Goal: Transaction & Acquisition: Book appointment/travel/reservation

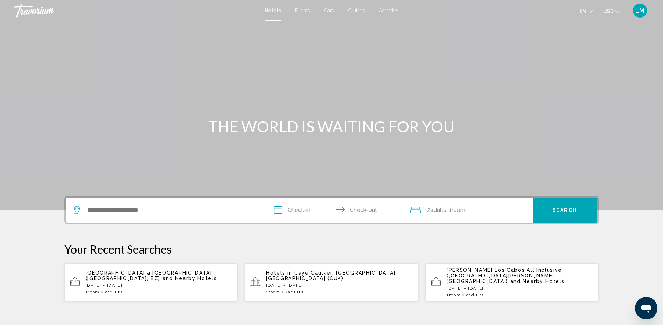
click at [133, 202] on div "Search widget" at bounding box center [166, 209] width 187 height 25
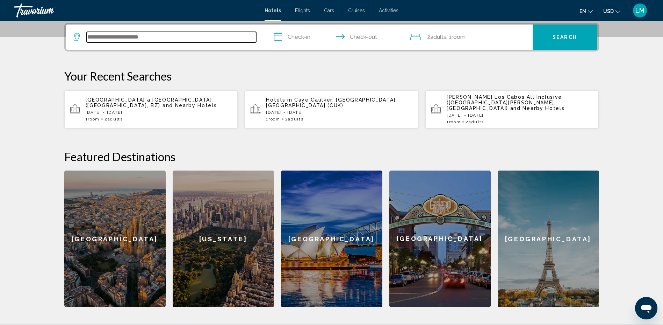
click at [156, 37] on input "Search widget" at bounding box center [172, 37] width 170 height 10
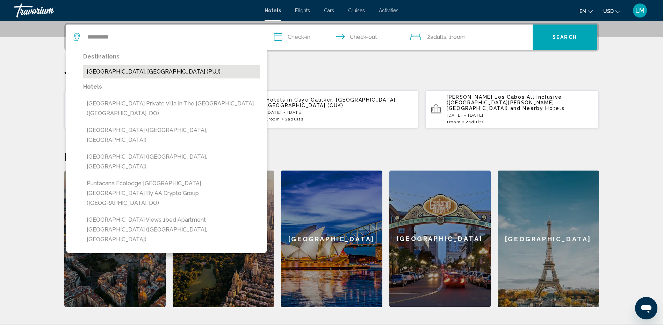
click at [114, 72] on button "[GEOGRAPHIC_DATA], [GEOGRAPHIC_DATA] (PUJ)" at bounding box center [171, 71] width 177 height 13
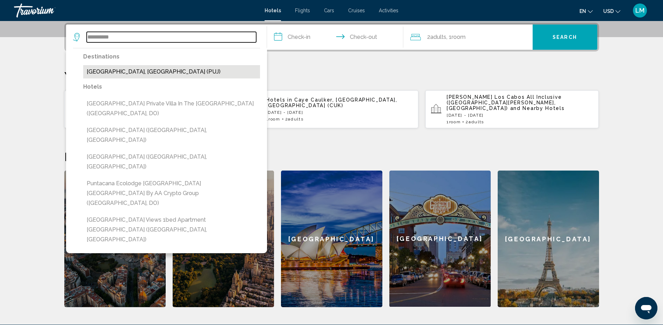
type input "**********"
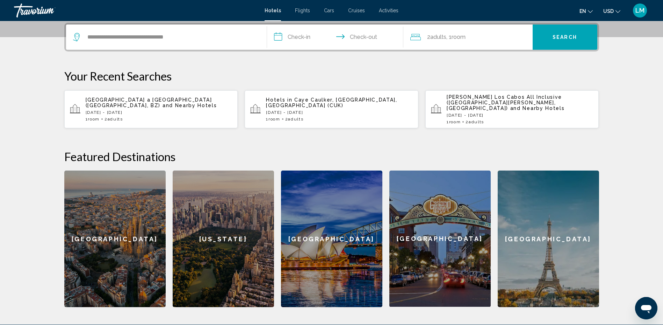
click at [296, 35] on input "**********" at bounding box center [336, 37] width 139 height 27
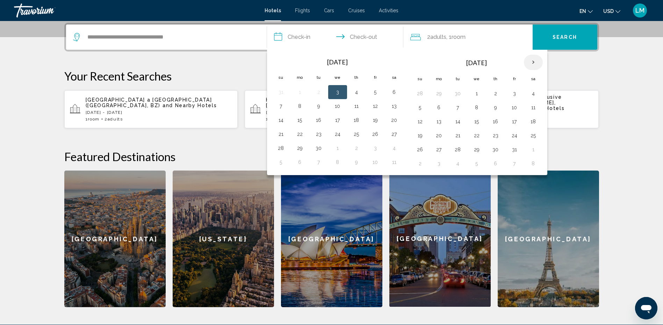
click at [532, 62] on th "Next month" at bounding box center [533, 62] width 19 height 15
click at [497, 149] on button "27" at bounding box center [495, 149] width 11 height 10
click at [421, 165] on button "30" at bounding box center [420, 163] width 11 height 10
type input "**********"
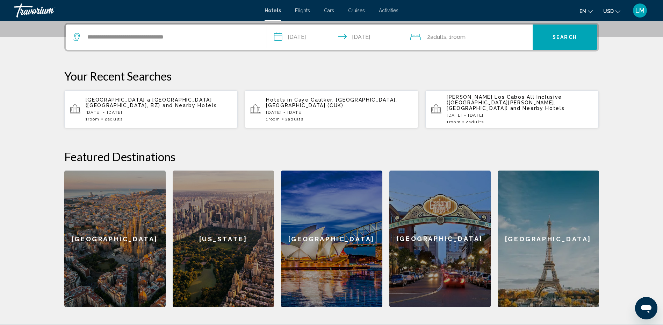
click at [557, 41] on button "Search" at bounding box center [565, 36] width 65 height 25
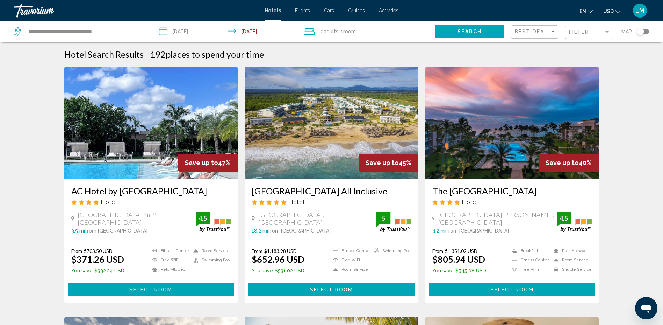
click at [317, 147] on img "Main content" at bounding box center [332, 122] width 174 height 112
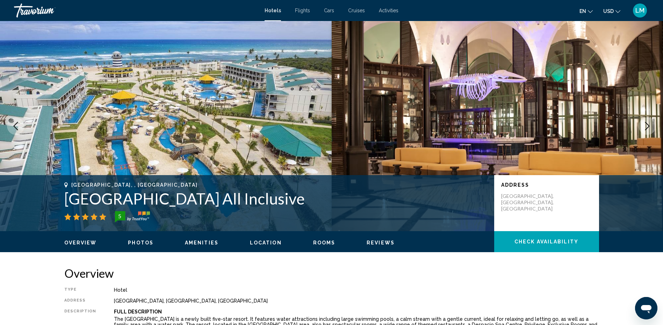
click at [646, 122] on icon "Next image" at bounding box center [648, 126] width 8 height 8
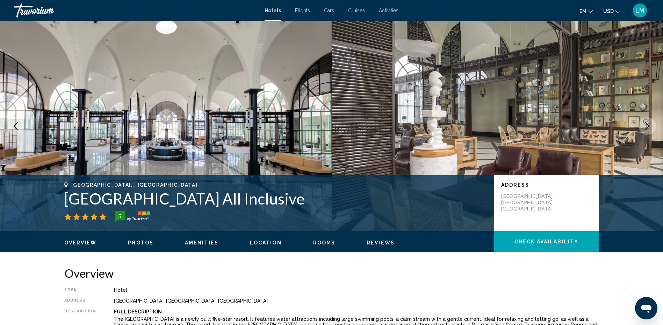
click at [646, 122] on icon "Next image" at bounding box center [648, 126] width 8 height 8
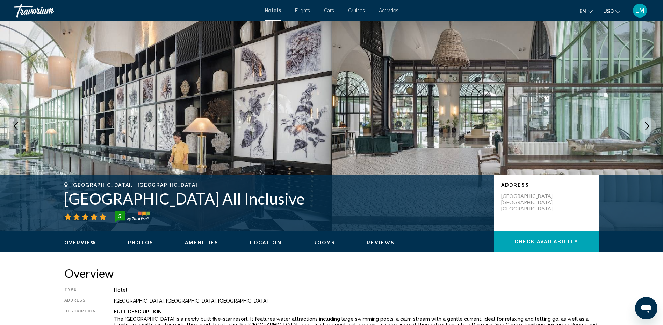
click at [646, 122] on icon "Next image" at bounding box center [648, 126] width 8 height 8
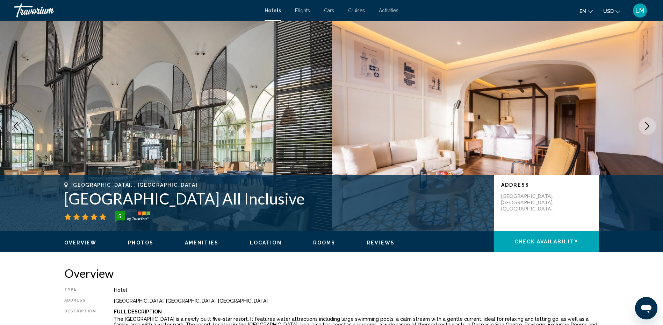
click at [646, 122] on icon "Next image" at bounding box center [648, 126] width 8 height 8
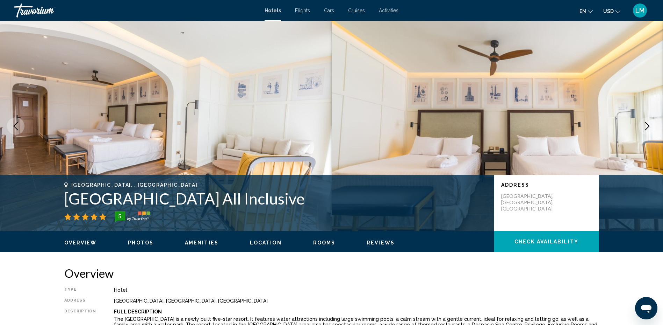
click at [646, 122] on icon "Next image" at bounding box center [648, 126] width 8 height 8
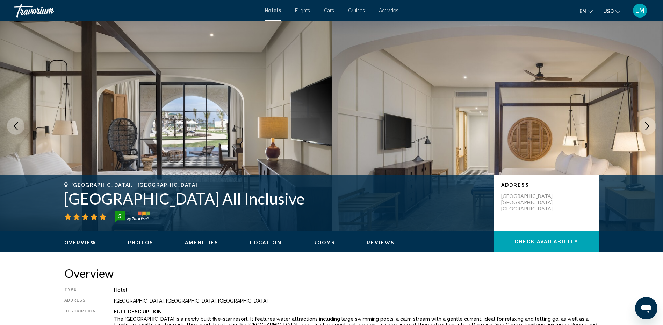
click at [646, 122] on icon "Next image" at bounding box center [648, 126] width 8 height 8
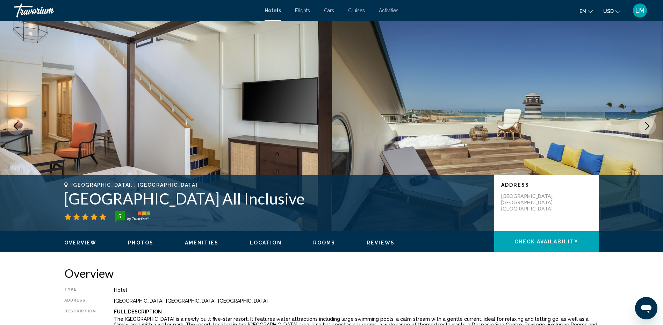
click at [646, 122] on icon "Next image" at bounding box center [648, 126] width 8 height 8
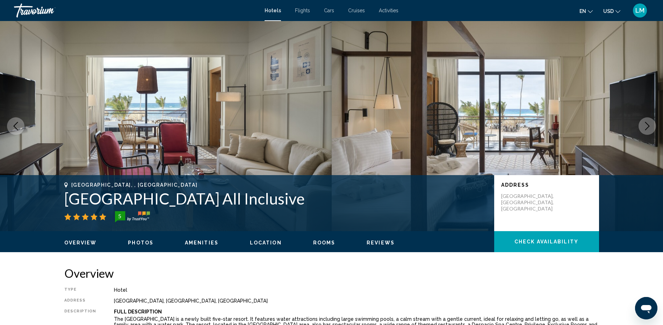
click at [646, 122] on icon "Next image" at bounding box center [648, 126] width 8 height 8
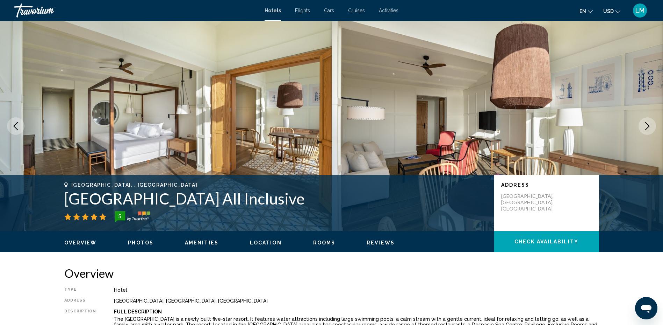
click at [646, 122] on icon "Next image" at bounding box center [648, 126] width 8 height 8
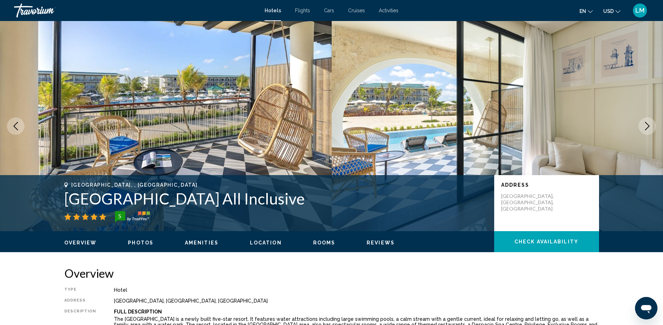
click at [646, 122] on icon "Next image" at bounding box center [648, 126] width 8 height 8
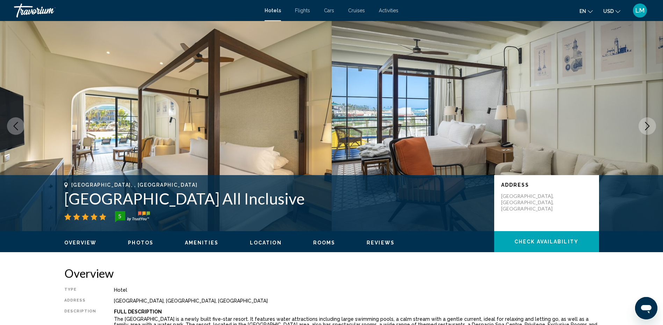
click at [646, 122] on icon "Next image" at bounding box center [648, 126] width 8 height 8
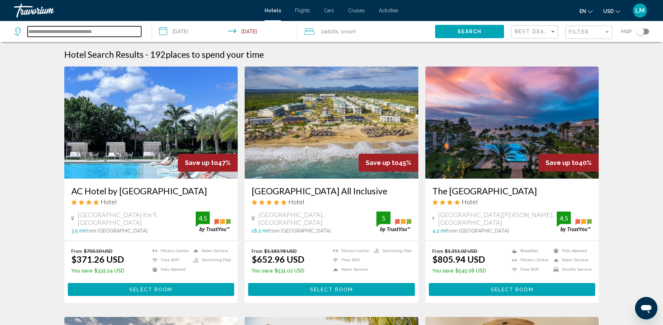
click at [82, 34] on input "**********" at bounding box center [85, 31] width 114 height 10
click at [115, 29] on input "**********" at bounding box center [85, 31] width 114 height 10
click at [118, 32] on input "**********" at bounding box center [85, 31] width 114 height 10
type input "*"
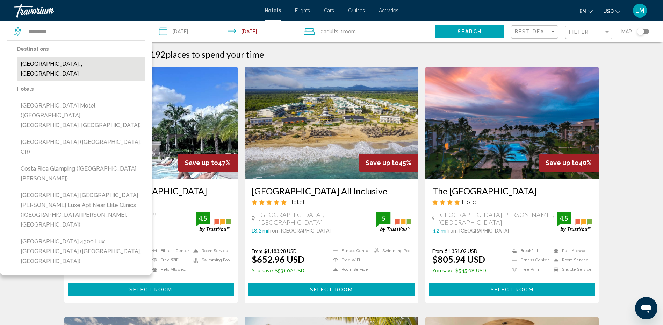
click at [67, 67] on button "[GEOGRAPHIC_DATA], , [GEOGRAPHIC_DATA]" at bounding box center [81, 68] width 128 height 23
type input "**********"
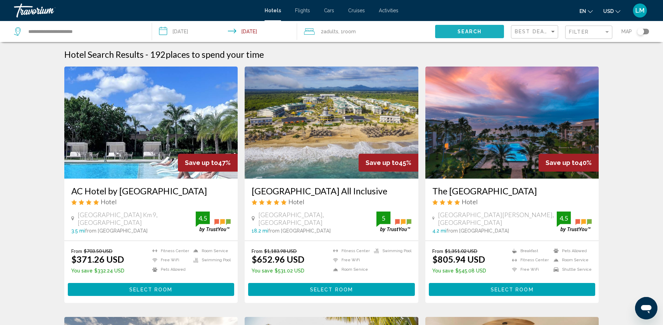
click at [465, 31] on span "Search" at bounding box center [470, 32] width 24 height 6
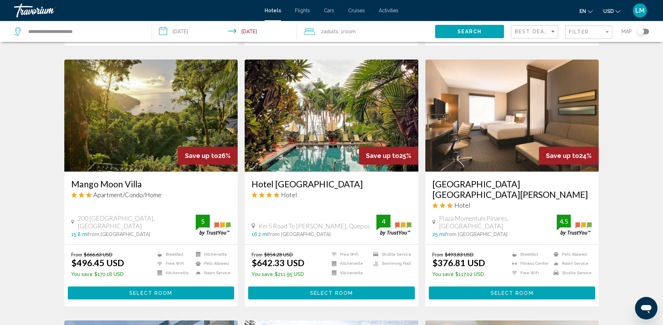
scroll to position [530, 0]
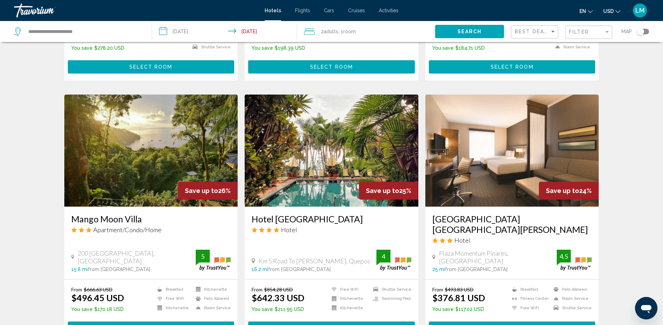
click at [332, 130] on img "Main content" at bounding box center [332, 150] width 174 height 112
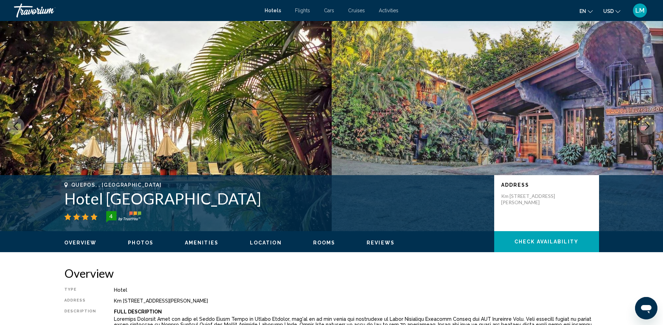
click at [644, 125] on icon "Next image" at bounding box center [648, 126] width 8 height 8
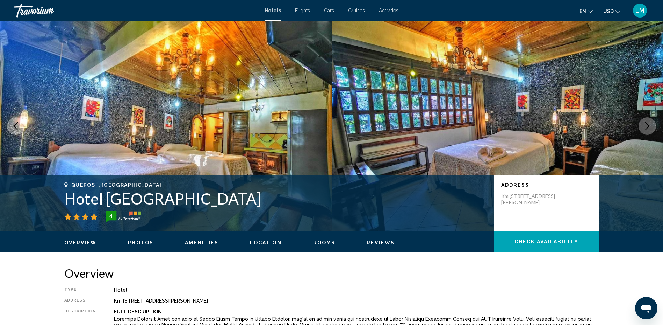
click at [644, 128] on icon "Next image" at bounding box center [648, 126] width 8 height 8
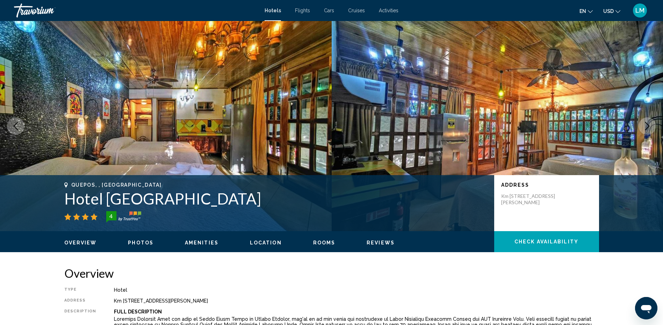
click at [644, 128] on icon "Next image" at bounding box center [648, 126] width 8 height 8
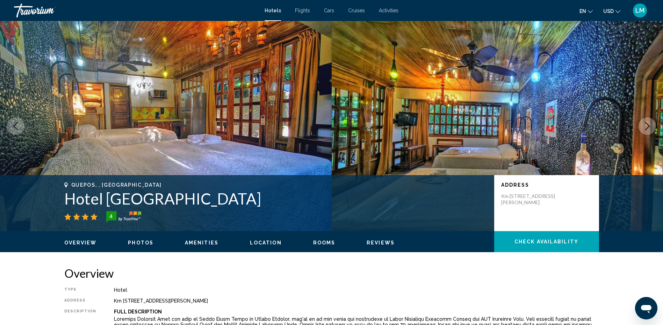
click at [644, 128] on icon "Next image" at bounding box center [648, 126] width 8 height 8
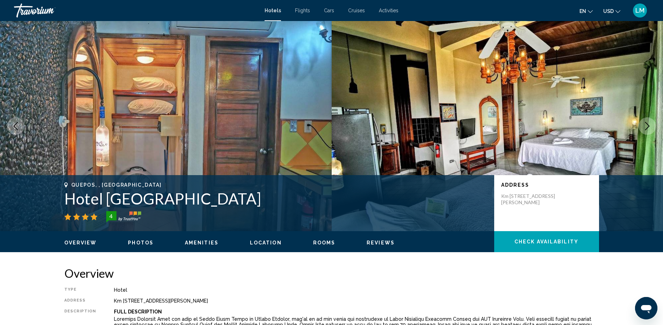
click at [643, 127] on button "Next image" at bounding box center [647, 125] width 17 height 17
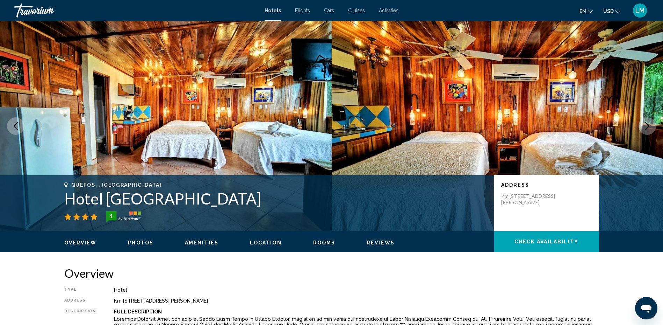
click at [642, 127] on button "Next image" at bounding box center [647, 125] width 17 height 17
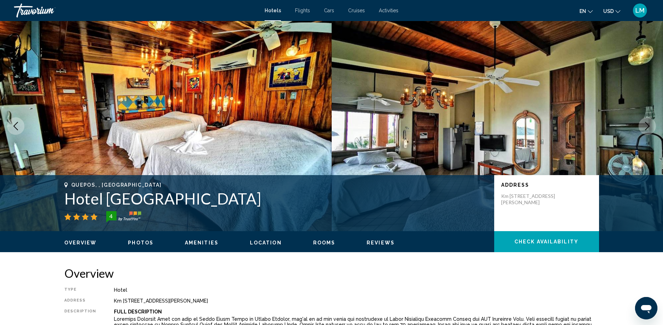
click at [642, 127] on button "Next image" at bounding box center [647, 125] width 17 height 17
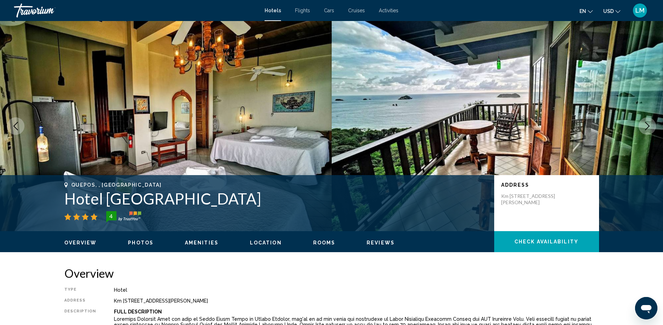
click at [642, 127] on button "Next image" at bounding box center [647, 125] width 17 height 17
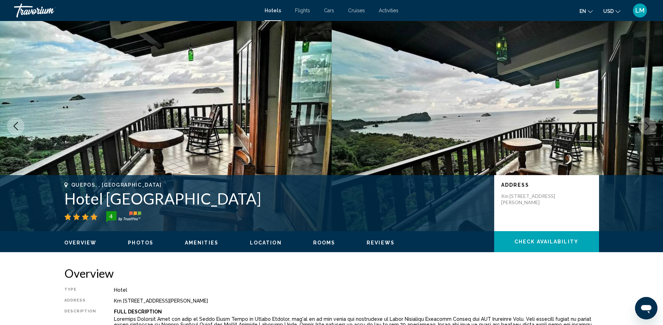
click at [642, 127] on button "Next image" at bounding box center [647, 125] width 17 height 17
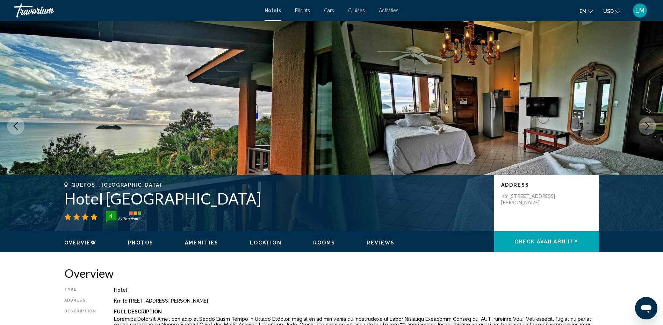
click at [642, 127] on button "Next image" at bounding box center [647, 125] width 17 height 17
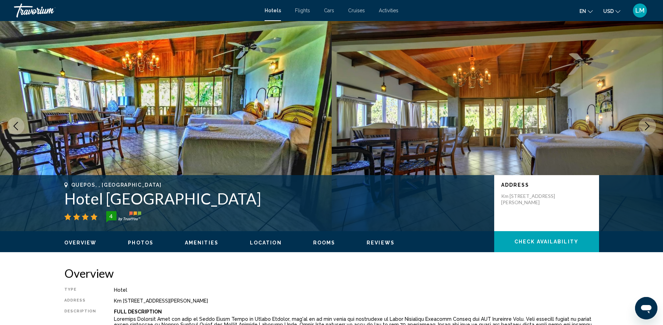
click at [641, 127] on button "Next image" at bounding box center [647, 125] width 17 height 17
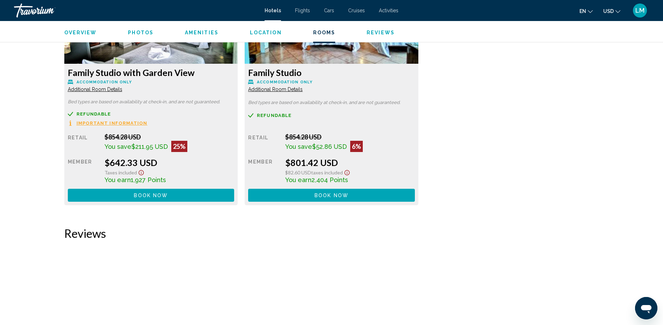
scroll to position [909, 0]
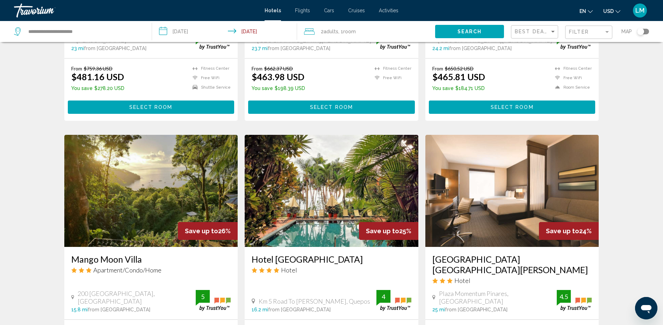
scroll to position [595, 0]
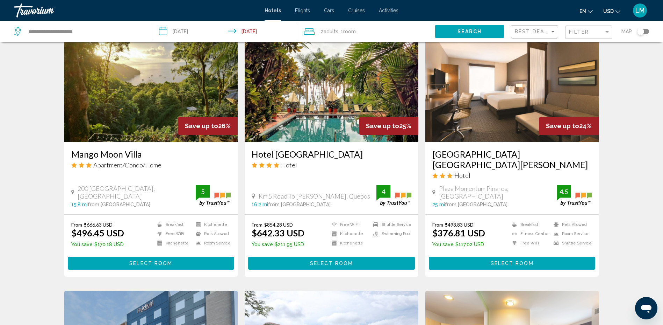
click at [162, 51] on img "Main content" at bounding box center [151, 86] width 174 height 112
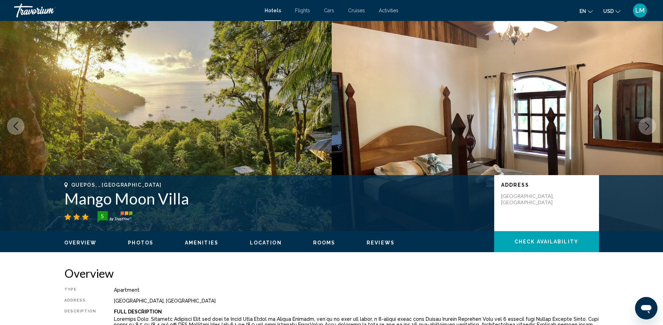
click at [648, 129] on icon "Next image" at bounding box center [648, 126] width 8 height 8
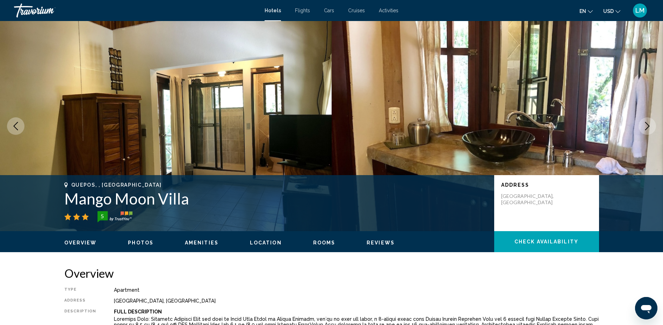
click at [648, 129] on icon "Next image" at bounding box center [648, 126] width 8 height 8
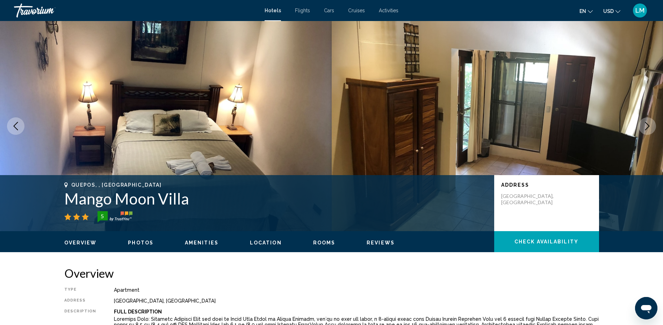
click at [647, 128] on icon "Next image" at bounding box center [648, 126] width 8 height 8
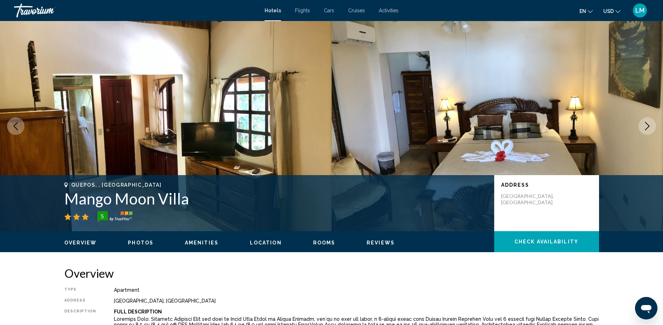
click at [646, 128] on icon "Next image" at bounding box center [648, 126] width 8 height 8
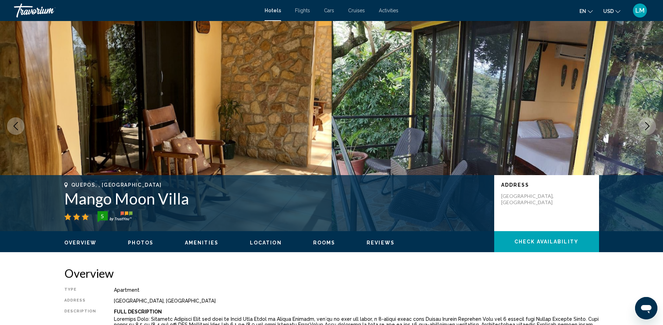
click at [646, 128] on icon "Next image" at bounding box center [648, 126] width 8 height 8
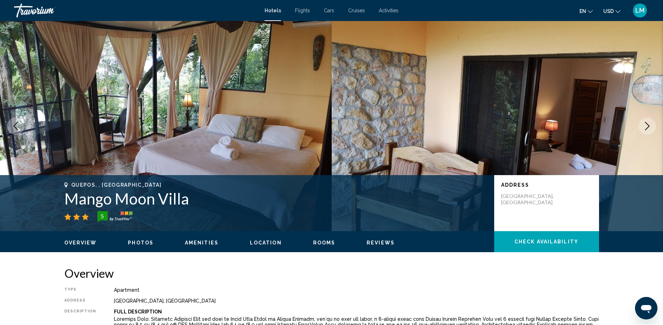
click at [646, 128] on icon "Next image" at bounding box center [648, 126] width 8 height 8
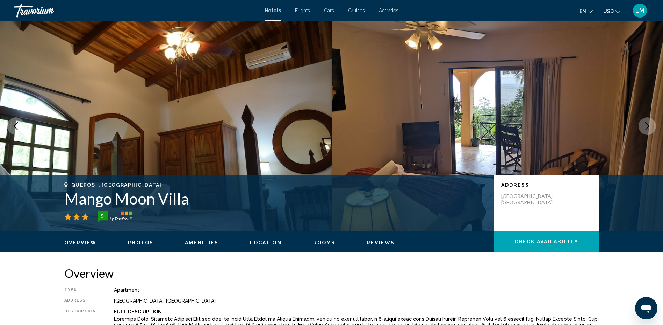
click at [646, 128] on icon "Next image" at bounding box center [648, 126] width 8 height 8
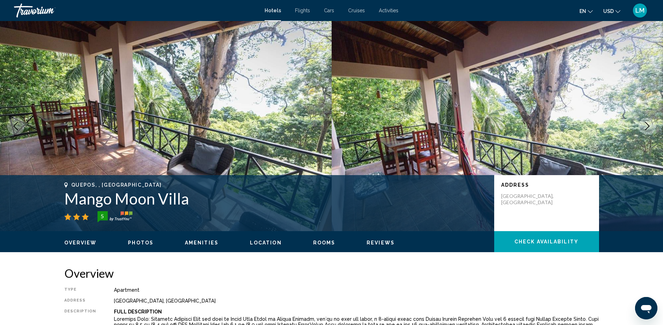
click at [646, 128] on icon "Next image" at bounding box center [648, 126] width 8 height 8
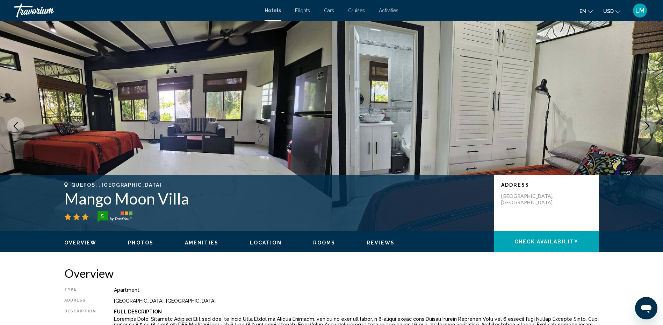
click at [646, 128] on icon "Next image" at bounding box center [648, 126] width 8 height 8
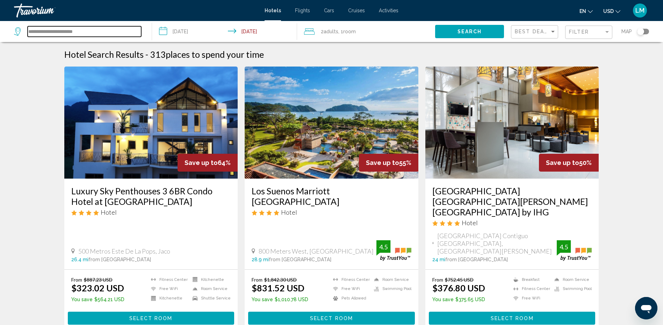
click at [100, 32] on input "**********" at bounding box center [85, 31] width 114 height 10
click at [584, 34] on span "Filter" at bounding box center [579, 32] width 20 height 6
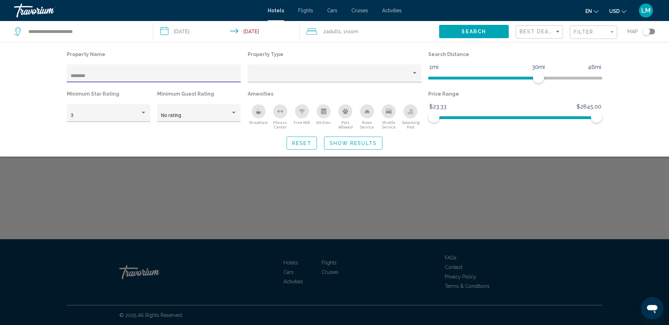
type input "********"
click at [460, 31] on button "Search" at bounding box center [474, 31] width 70 height 13
click at [339, 148] on button "Show Results" at bounding box center [353, 142] width 58 height 13
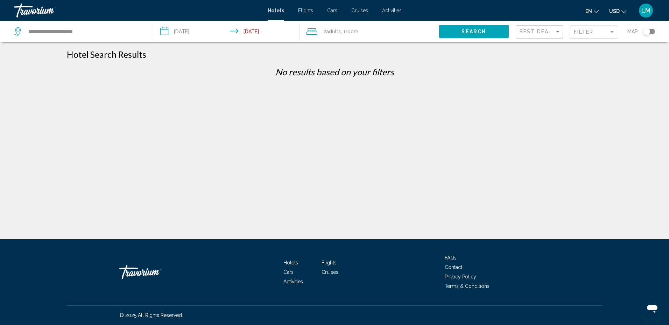
click at [572, 36] on mat-form-field "Filter" at bounding box center [593, 33] width 47 height 14
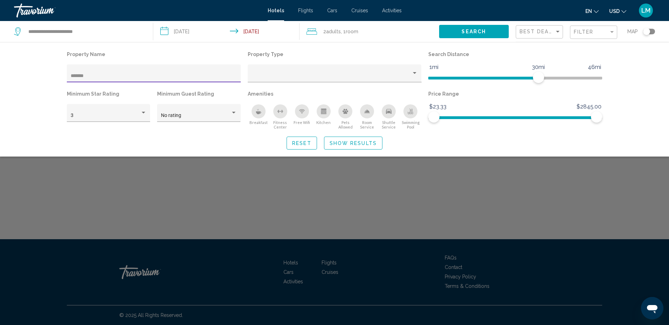
type input "*******"
click at [356, 144] on span "Show Results" at bounding box center [352, 143] width 47 height 6
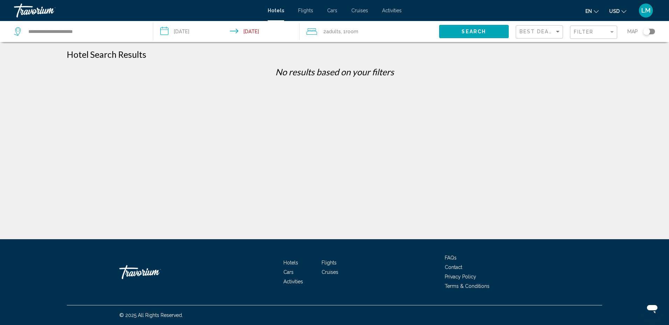
click at [254, 180] on div "**********" at bounding box center [334, 168] width 669 height 239
click at [591, 28] on div "Filter" at bounding box center [594, 32] width 41 height 13
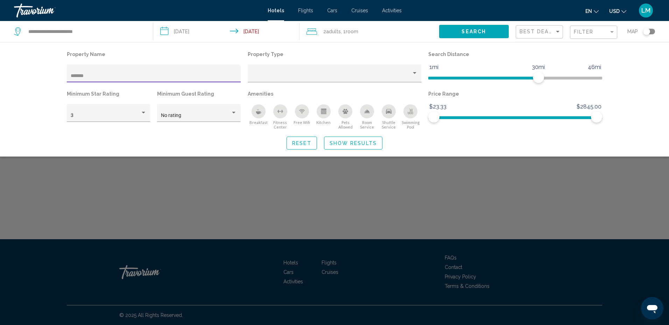
type input "*******"
click at [476, 35] on span "Search" at bounding box center [473, 32] width 24 height 6
click at [344, 139] on button "Show Results" at bounding box center [353, 142] width 58 height 13
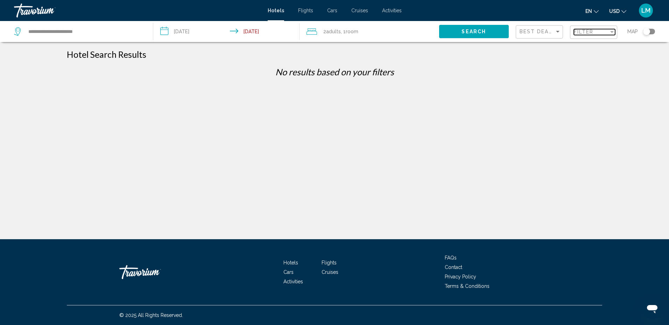
click at [587, 30] on span "Filter" at bounding box center [584, 32] width 20 height 6
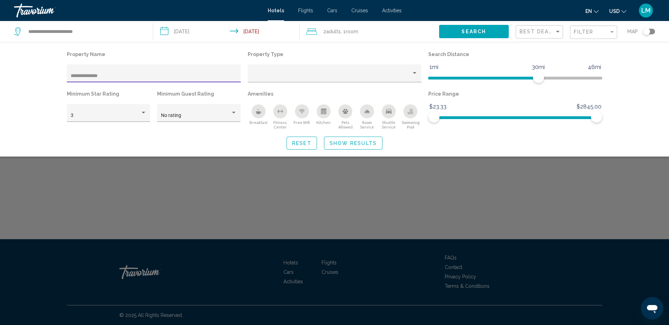
type input "**********"
click at [486, 31] on button "Search" at bounding box center [474, 31] width 70 height 13
drag, startPoint x: 344, startPoint y: 147, endPoint x: 325, endPoint y: 154, distance: 20.1
click at [344, 147] on button "Show Results" at bounding box center [353, 142] width 58 height 13
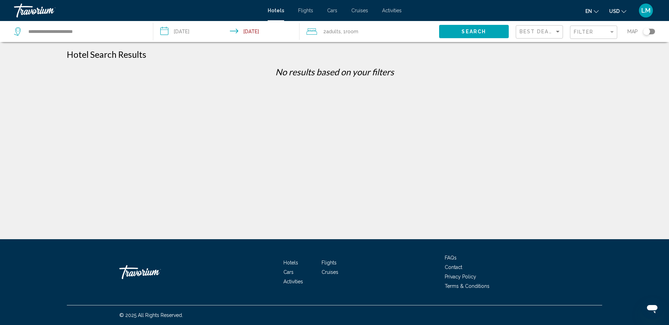
click at [99, 37] on div "**********" at bounding box center [80, 31] width 132 height 21
drag, startPoint x: 87, startPoint y: 27, endPoint x: 86, endPoint y: 32, distance: 5.8
click at [87, 28] on input "**********" at bounding box center [85, 31] width 115 height 10
type input "*"
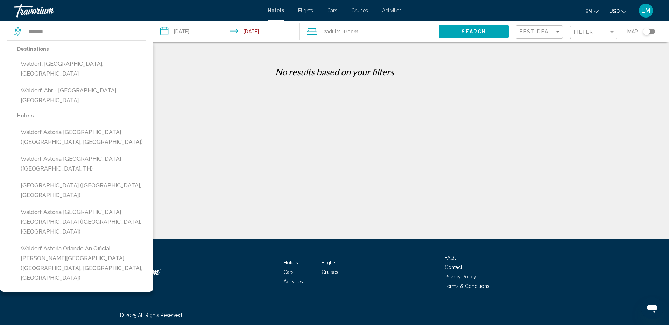
click at [108, 205] on button "Waldorf Astoria [GEOGRAPHIC_DATA] [GEOGRAPHIC_DATA] ([GEOGRAPHIC_DATA], [GEOGRA…" at bounding box center [81, 221] width 129 height 33
type input "**********"
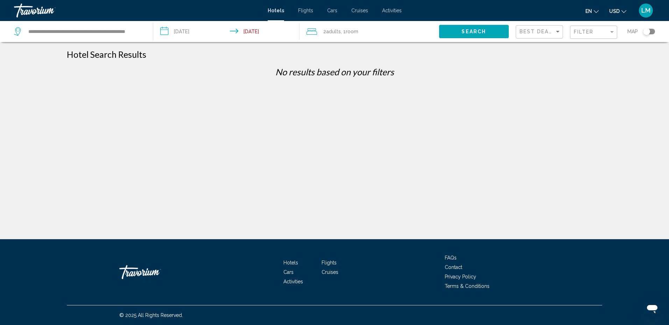
drag, startPoint x: 487, startPoint y: 31, endPoint x: 484, endPoint y: 27, distance: 4.7
click at [486, 30] on button "Search" at bounding box center [474, 31] width 70 height 13
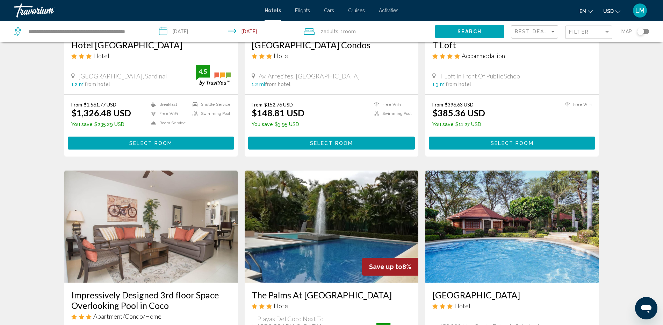
scroll to position [229, 0]
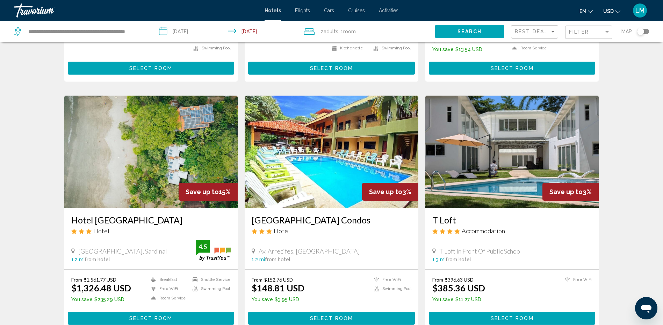
click at [455, 129] on img "Main content" at bounding box center [513, 151] width 174 height 112
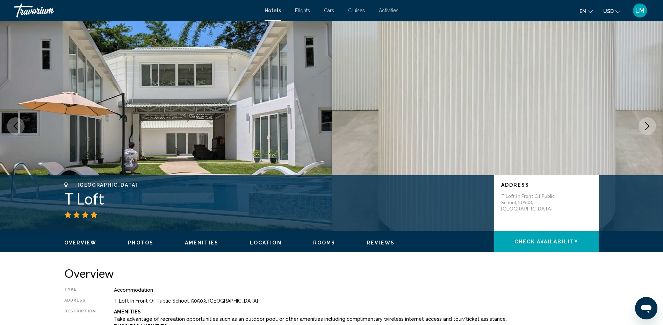
click at [646, 130] on button "Next image" at bounding box center [647, 125] width 17 height 17
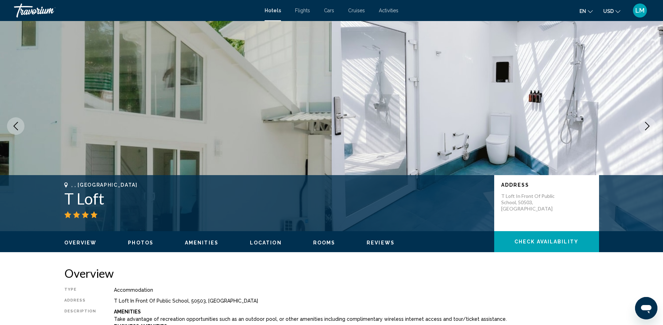
click at [642, 128] on button "Next image" at bounding box center [647, 125] width 17 height 17
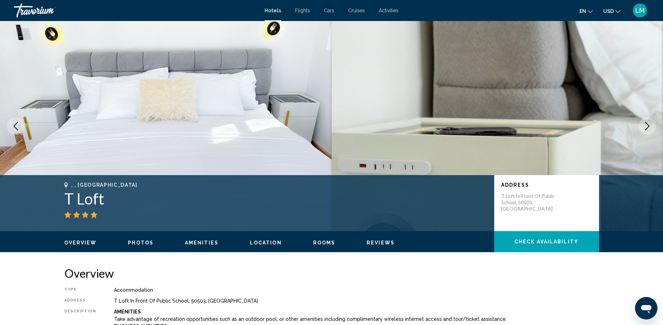
click at [642, 128] on button "Next image" at bounding box center [647, 125] width 17 height 17
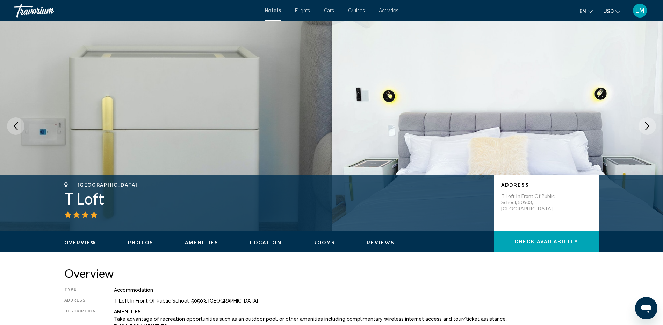
click at [642, 128] on button "Next image" at bounding box center [647, 125] width 17 height 17
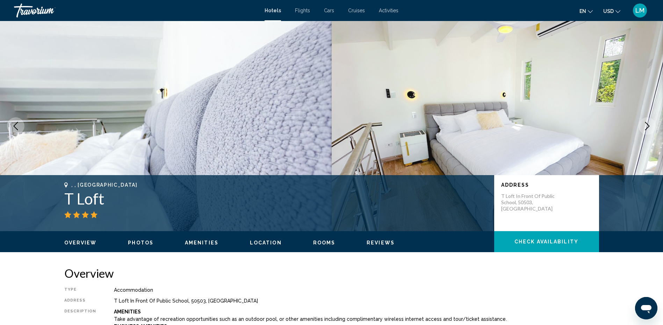
click at [642, 128] on button "Next image" at bounding box center [647, 125] width 17 height 17
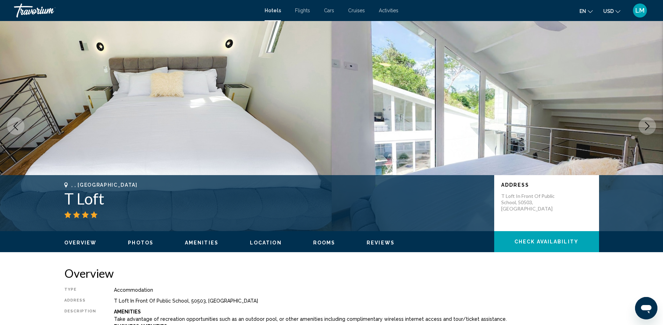
click at [642, 128] on button "Next image" at bounding box center [647, 125] width 17 height 17
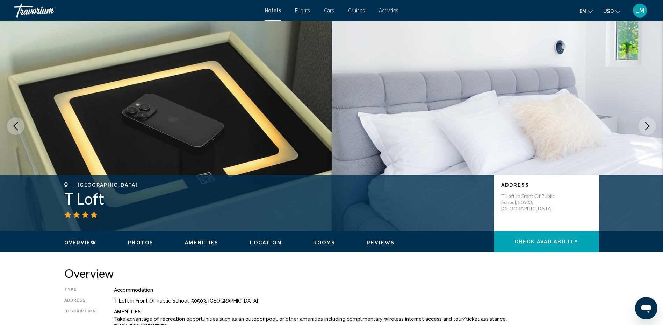
click at [642, 128] on button "Next image" at bounding box center [647, 125] width 17 height 17
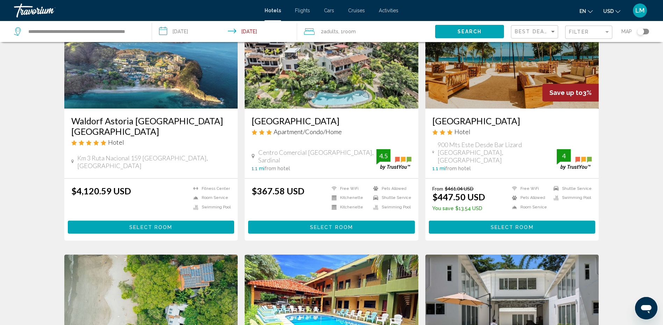
scroll to position [35, 0]
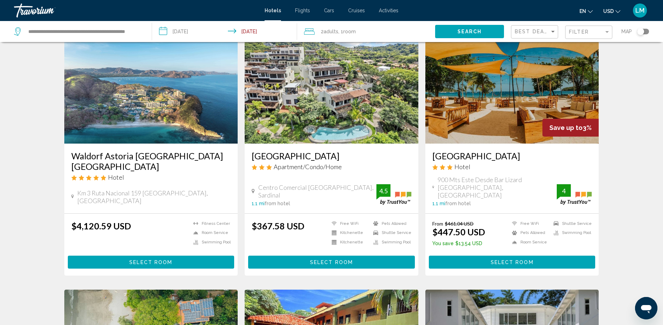
click at [154, 115] on img "Main content" at bounding box center [151, 87] width 174 height 112
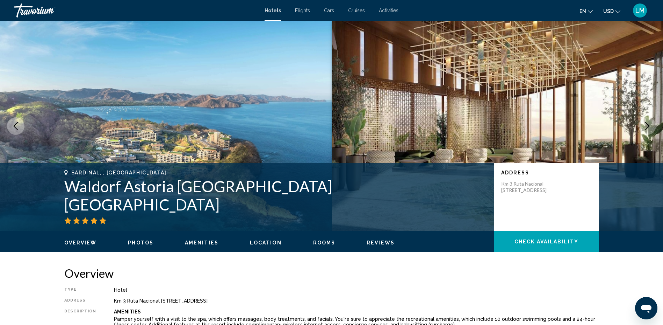
click at [648, 126] on icon "Next image" at bounding box center [648, 126] width 8 height 8
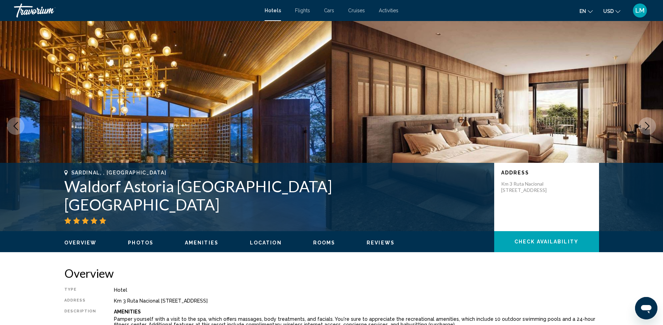
click at [645, 125] on icon "Next image" at bounding box center [648, 126] width 8 height 8
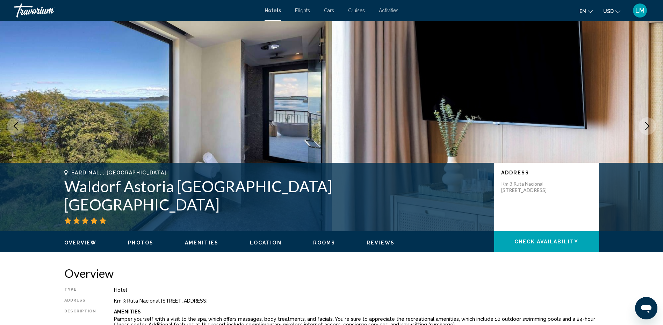
click at [645, 126] on icon "Next image" at bounding box center [648, 126] width 8 height 8
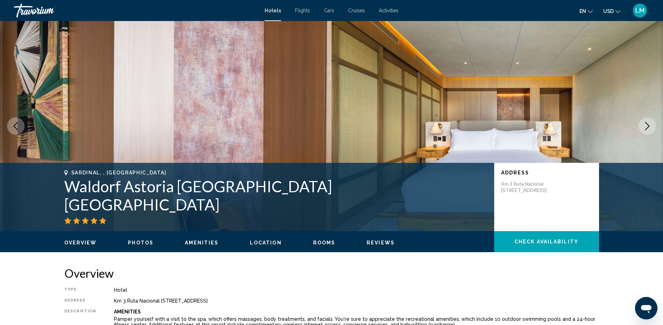
click at [645, 126] on icon "Next image" at bounding box center [648, 126] width 8 height 8
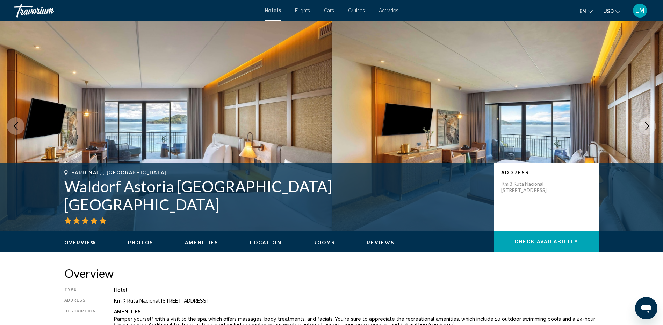
click at [645, 126] on icon "Next image" at bounding box center [648, 126] width 8 height 8
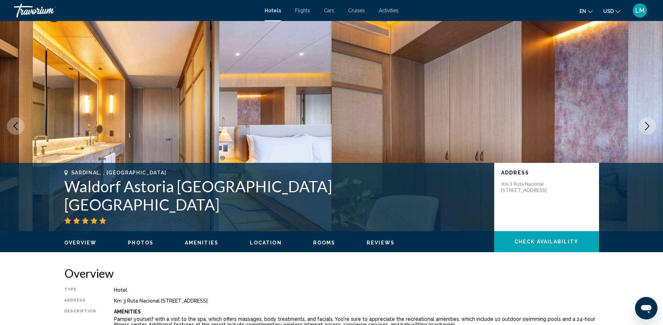
click at [645, 126] on icon "Next image" at bounding box center [648, 126] width 8 height 8
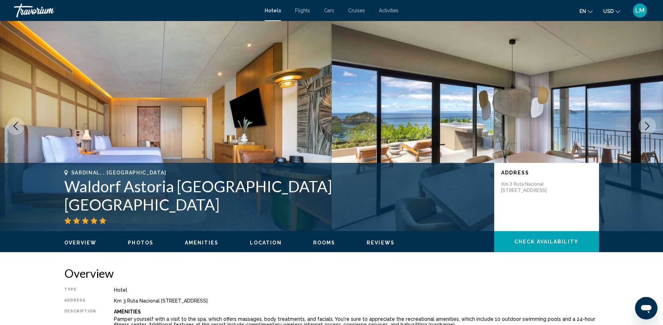
click at [645, 126] on icon "Next image" at bounding box center [648, 126] width 8 height 8
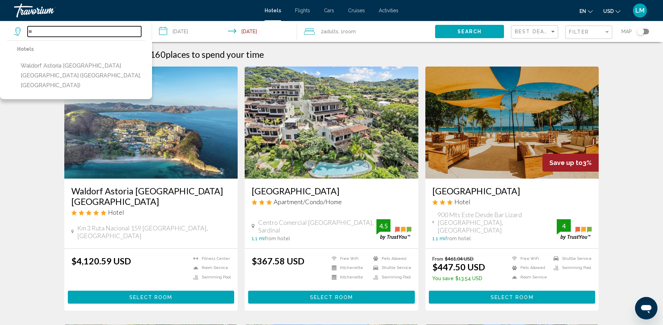
type input "*"
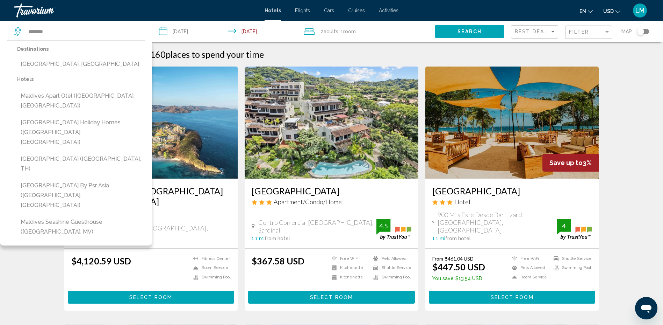
click at [47, 72] on div "Destinations [GEOGRAPHIC_DATA], [GEOGRAPHIC_DATA]" at bounding box center [81, 59] width 128 height 30
click at [48, 66] on button "[GEOGRAPHIC_DATA], [GEOGRAPHIC_DATA]" at bounding box center [81, 63] width 128 height 13
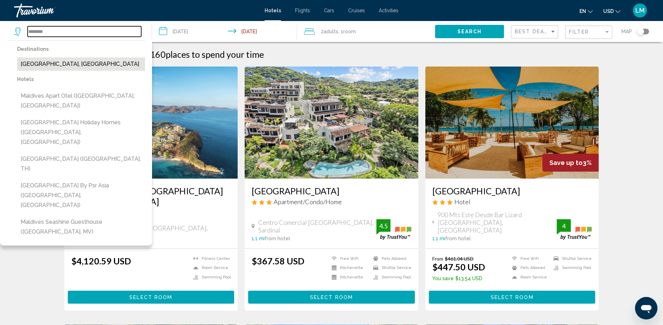
type input "**********"
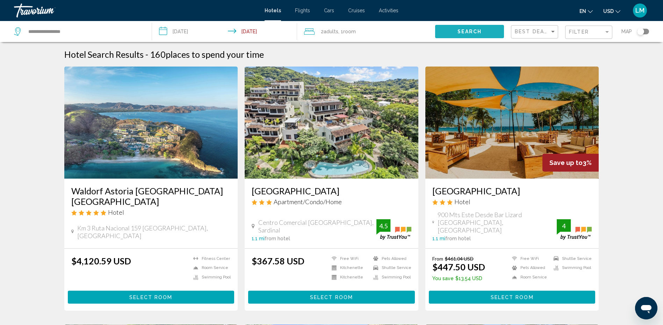
click at [445, 30] on button "Search" at bounding box center [469, 31] width 69 height 13
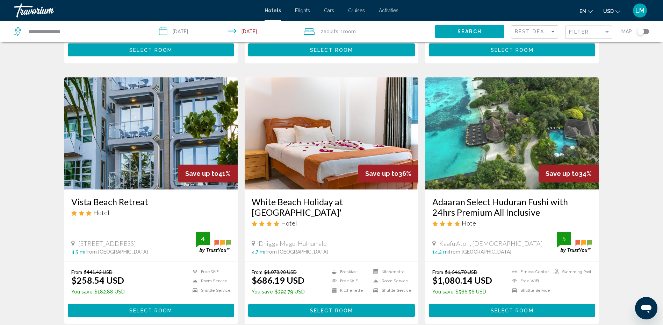
scroll to position [876, 0]
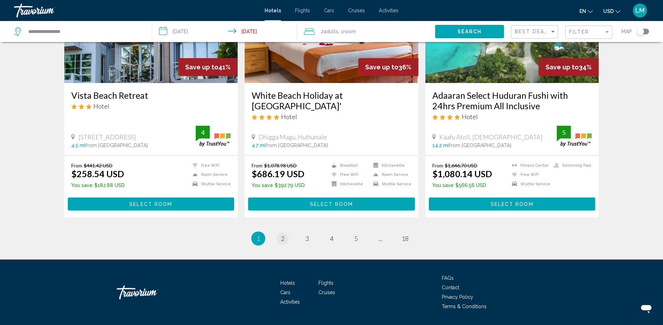
drag, startPoint x: 290, startPoint y: 215, endPoint x: 286, endPoint y: 219, distance: 5.4
click at [287, 231] on ul "1 / 18 You're on page 1 page 2 page 3 page 4 page 5 page ... page 18" at bounding box center [331, 238] width 535 height 14
click at [285, 232] on link "page 2" at bounding box center [283, 238] width 12 height 12
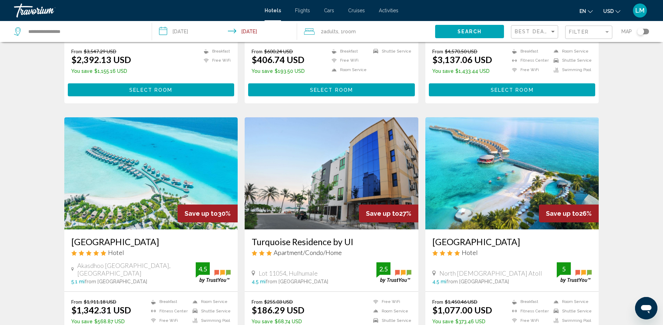
scroll to position [245, 0]
